Goal: Task Accomplishment & Management: Use online tool/utility

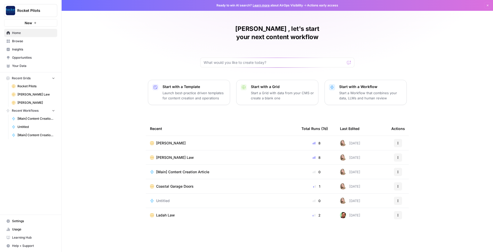
click at [187, 140] on div "[PERSON_NAME]" at bounding box center [221, 142] width 143 height 5
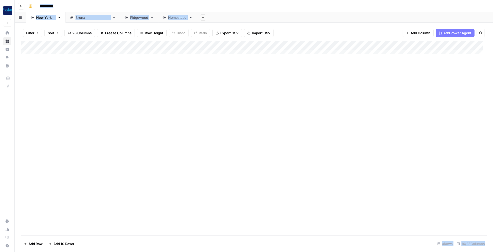
click at [80, 103] on div "Add Column" at bounding box center [254, 138] width 466 height 194
click at [79, 19] on div "[GEOGRAPHIC_DATA]" at bounding box center [93, 17] width 35 height 5
click at [130, 19] on div "Ridgewood" at bounding box center [139, 17] width 18 height 5
click at [168, 18] on div "Hempstead" at bounding box center [177, 17] width 19 height 5
click at [71, 18] on div "[GEOGRAPHIC_DATA]" at bounding box center [90, 17] width 40 height 5
